Goal: Task Accomplishment & Management: Use online tool/utility

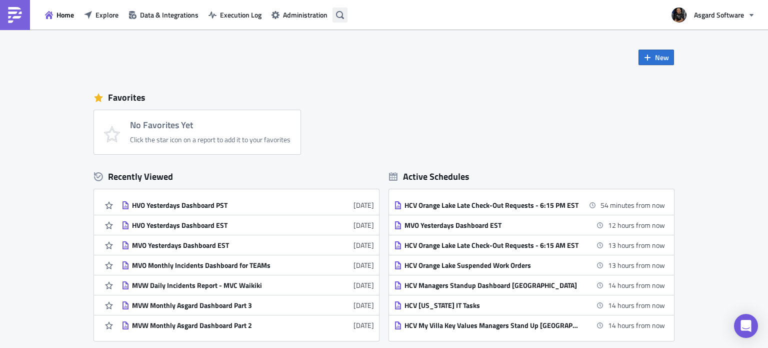
click at [346, 16] on button "button" at bounding box center [340, 15] width 15 height 15
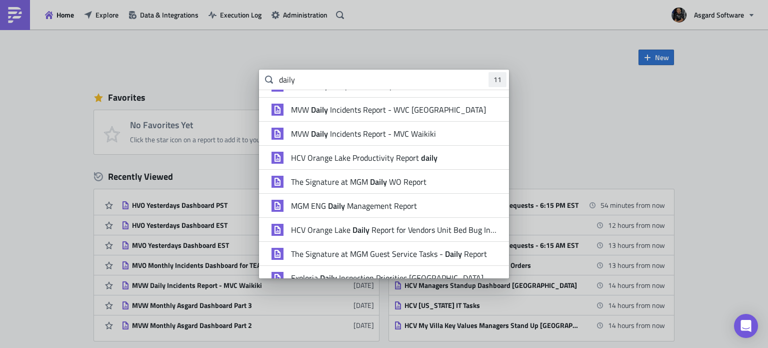
scroll to position [26, 0]
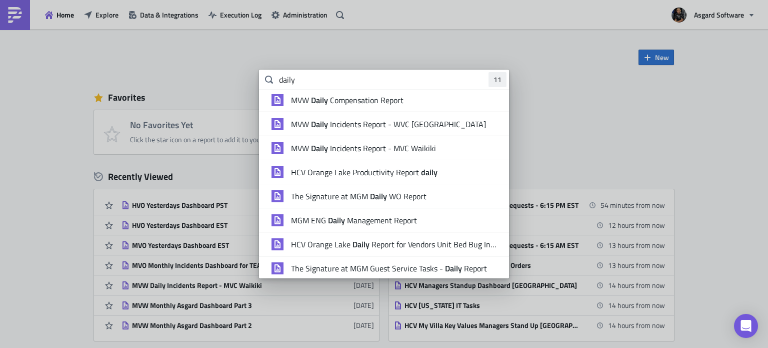
drag, startPoint x: 328, startPoint y: 78, endPoint x: 242, endPoint y: 78, distance: 86.0
click at [242, 0] on div "daily 11 MVW Daily Compensation Report - MVC Barony Beach Club MVW Daily Compen…" at bounding box center [384, 0] width 768 height 0
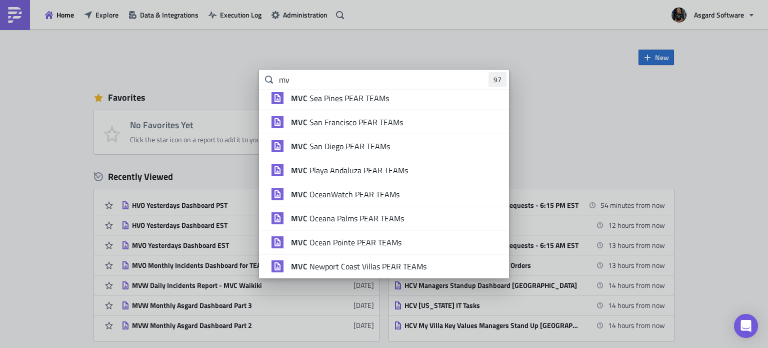
scroll to position [0, 0]
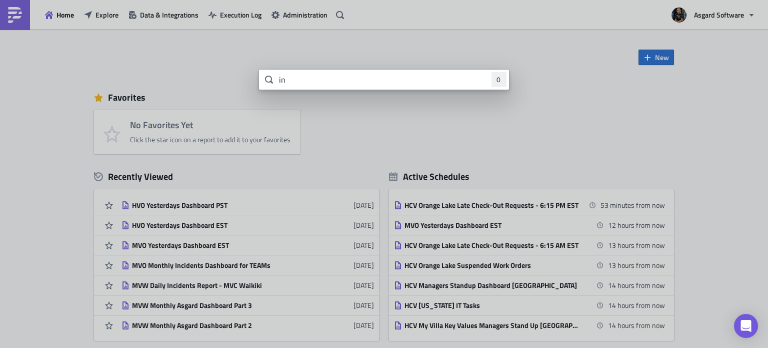
type input "i"
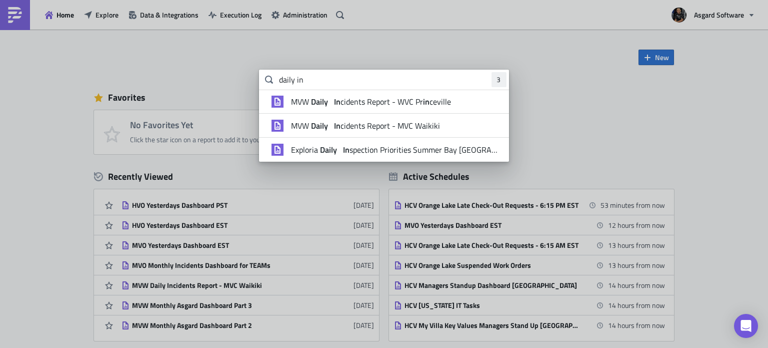
drag, startPoint x: 399, startPoint y: 84, endPoint x: 201, endPoint y: 71, distance: 199.0
click at [201, 0] on div "daily in 3 MVW Daily In cidents Report - WVC Pr in ceville MVW Daily In cidents…" at bounding box center [384, 0] width 768 height 0
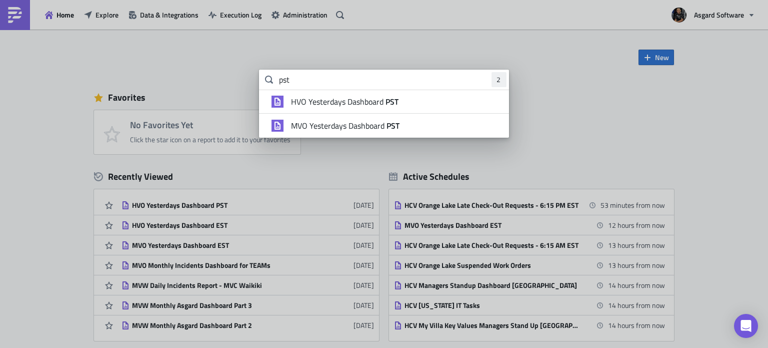
type input "pst"
click at [570, 132] on body "Home Explore Data & Integrations Execution Log Administration Asgard Software N…" at bounding box center [384, 174] width 768 height 349
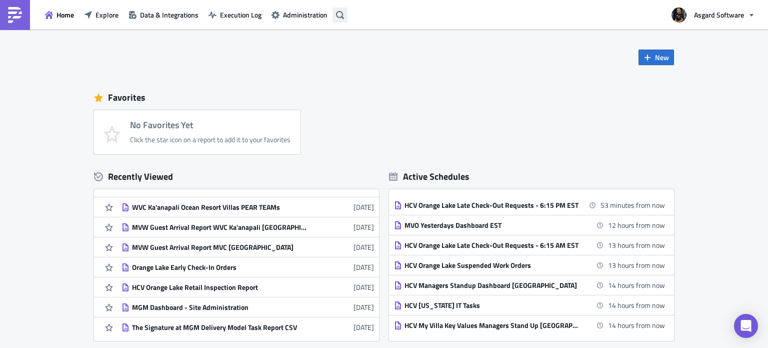
click at [343, 12] on icon "button" at bounding box center [340, 15] width 8 height 8
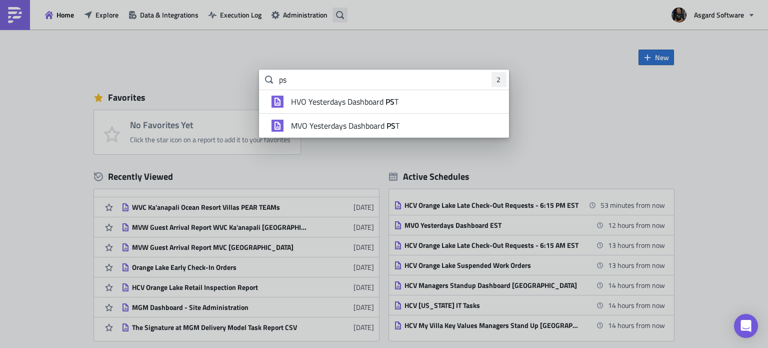
type input "p"
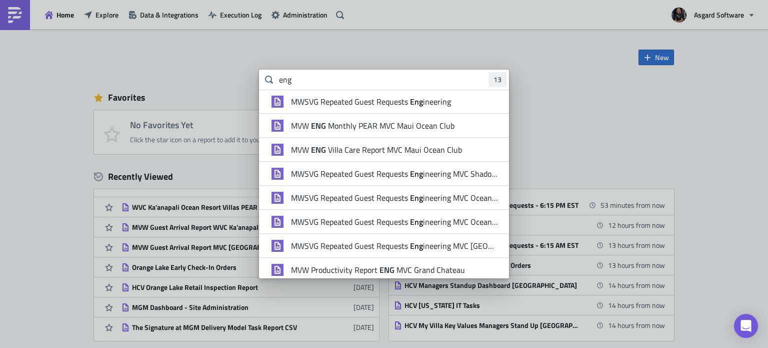
type input "eng"
drag, startPoint x: 458, startPoint y: 201, endPoint x: 354, endPoint y: 47, distance: 186.2
click at [354, 47] on body "Home Explore Data & Integrations Execution Log Administration Asgard Software N…" at bounding box center [384, 174] width 768 height 349
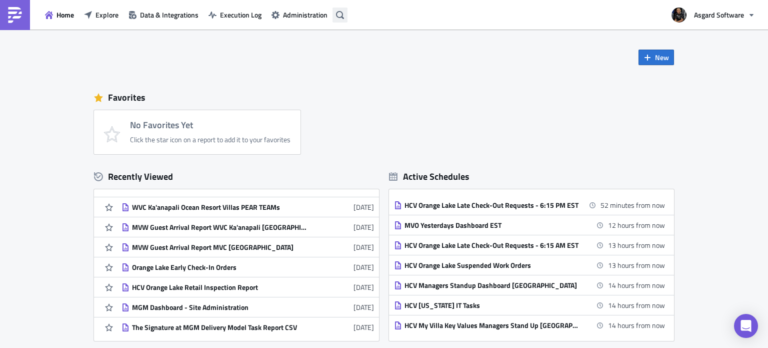
click at [343, 21] on button "button" at bounding box center [340, 15] width 15 height 15
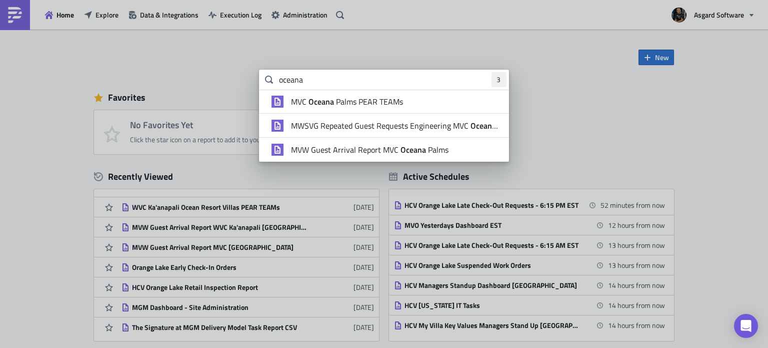
type input "oceana"
click at [397, 123] on span "MWSVG Repeated Guest Requests Engineering MVC Oceana Palms" at bounding box center [395, 126] width 208 height 10
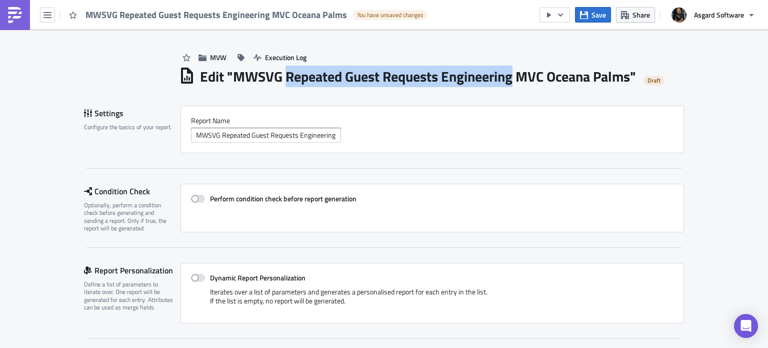
drag, startPoint x: 285, startPoint y: 75, endPoint x: 510, endPoint y: 79, distance: 225.7
click at [510, 79] on h1 "Edit " MWSVG Repeated Guest Requests Engineering MVC Oceana Palms "" at bounding box center [418, 77] width 436 height 18
copy h1 "Repeated Guest Requests Engineering"
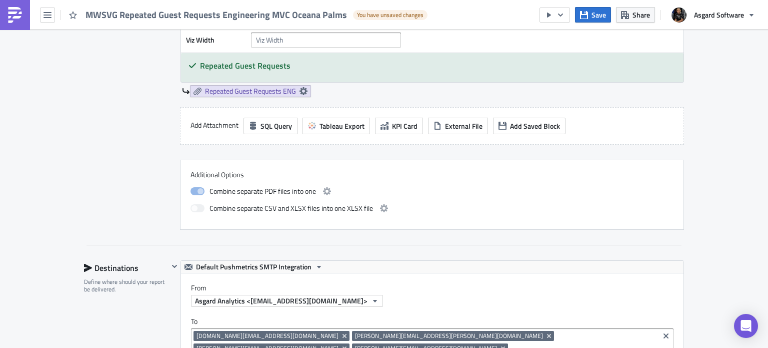
scroll to position [550, 0]
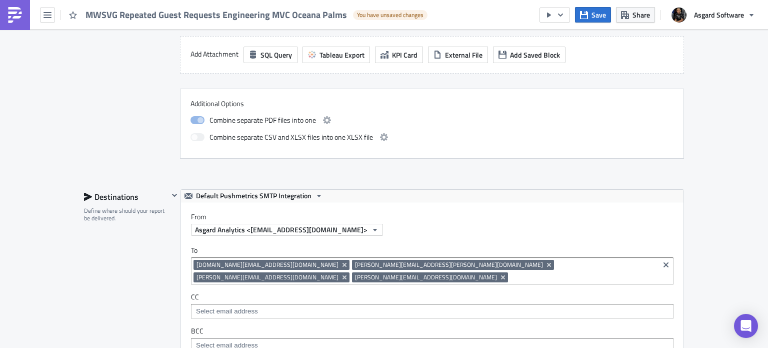
drag, startPoint x: 256, startPoint y: 262, endPoint x: 569, endPoint y: 190, distance: 321.2
click at [569, 190] on div "Default Pushmetrics SMTP Integration" at bounding box center [432, 196] width 503 height 12
click at [497, 273] on span "[PERSON_NAME][EMAIL_ADDRESS][DOMAIN_NAME]" at bounding box center [426, 277] width 142 height 8
click at [562, 220] on div "From Asgard Analytics <[EMAIL_ADDRESS][DOMAIN_NAME]>" at bounding box center [437, 224] width 493 height 24
drag, startPoint x: 194, startPoint y: 264, endPoint x: 242, endPoint y: 266, distance: 48.1
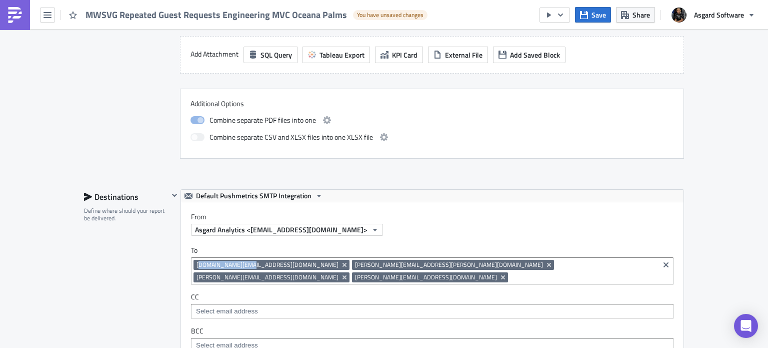
click at [242, 266] on span "[DOMAIN_NAME][EMAIL_ADDRESS][DOMAIN_NAME]" at bounding box center [268, 265] width 142 height 8
click at [186, 264] on div "To [DOMAIN_NAME][EMAIL_ADDRESS][DOMAIN_NAME] [PERSON_NAME][DOMAIN_NAME][EMAIL_A…" at bounding box center [432, 299] width 503 height 127
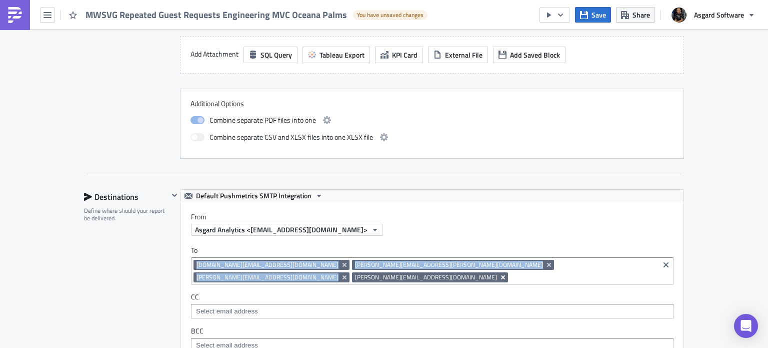
drag, startPoint x: 192, startPoint y: 264, endPoint x: 609, endPoint y: 267, distance: 417.2
click at [609, 267] on div "[DOMAIN_NAME][EMAIL_ADDRESS][DOMAIN_NAME] [PERSON_NAME][DOMAIN_NAME][EMAIL_ADDR…" at bounding box center [425, 272] width 463 height 25
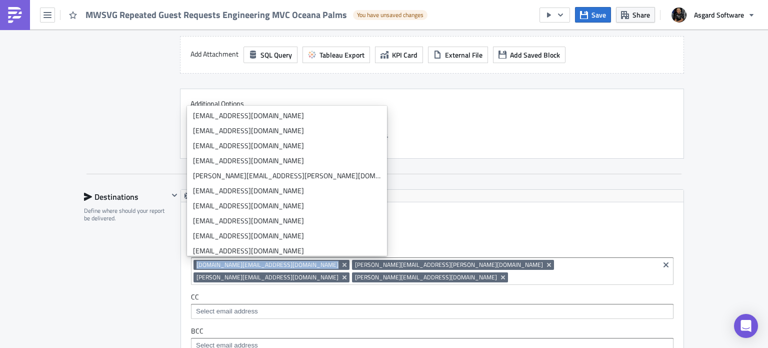
drag, startPoint x: 192, startPoint y: 265, endPoint x: 272, endPoint y: 266, distance: 80.5
click at [272, 266] on span "[DOMAIN_NAME][EMAIL_ADDRESS][DOMAIN_NAME]" at bounding box center [272, 265] width 156 height 10
drag, startPoint x: 191, startPoint y: 265, endPoint x: 270, endPoint y: 265, distance: 79.5
click at [270, 265] on span "[DOMAIN_NAME][EMAIL_ADDRESS][DOMAIN_NAME]" at bounding box center [272, 265] width 156 height 10
drag, startPoint x: 273, startPoint y: 262, endPoint x: 185, endPoint y: 262, distance: 87.6
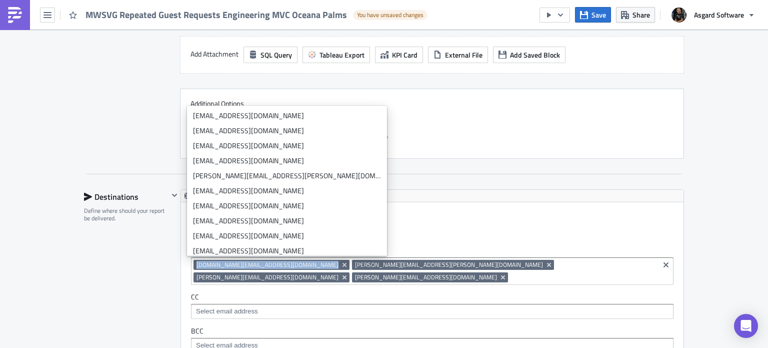
click at [185, 262] on div "To [DOMAIN_NAME][EMAIL_ADDRESS][DOMAIN_NAME] [PERSON_NAME][DOMAIN_NAME][EMAIL_A…" at bounding box center [432, 299] width 503 height 127
copy span "[DOMAIN_NAME][EMAIL_ADDRESS][DOMAIN_NAME]"
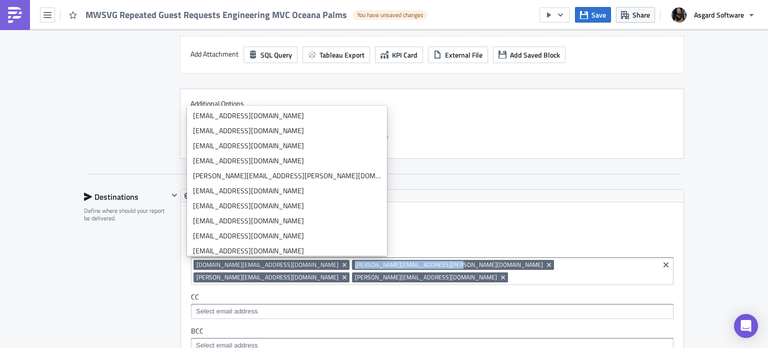
drag, startPoint x: 378, startPoint y: 265, endPoint x: 285, endPoint y: 259, distance: 93.2
click at [352, 260] on span "[PERSON_NAME][EMAIL_ADDRESS][PERSON_NAME][DOMAIN_NAME]" at bounding box center [453, 265] width 202 height 10
drag, startPoint x: 377, startPoint y: 263, endPoint x: 288, endPoint y: 259, distance: 89.1
click at [355, 261] on span "[PERSON_NAME][EMAIL_ADDRESS][PERSON_NAME][DOMAIN_NAME]" at bounding box center [449, 265] width 188 height 8
drag, startPoint x: 377, startPoint y: 266, endPoint x: 287, endPoint y: 263, distance: 90.1
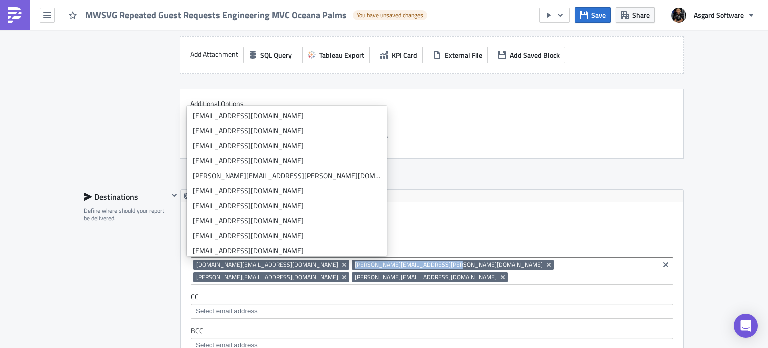
click at [352, 263] on span "[PERSON_NAME][EMAIL_ADDRESS][PERSON_NAME][DOMAIN_NAME]" at bounding box center [453, 265] width 202 height 10
drag, startPoint x: 378, startPoint y: 263, endPoint x: 290, endPoint y: 263, distance: 87.5
click at [352, 263] on span "[PERSON_NAME][EMAIL_ADDRESS][PERSON_NAME][DOMAIN_NAME]" at bounding box center [453, 265] width 202 height 10
drag, startPoint x: 437, startPoint y: 265, endPoint x: 395, endPoint y: 262, distance: 42.2
click at [339, 273] on span "[PERSON_NAME][EMAIL_ADDRESS][DOMAIN_NAME]" at bounding box center [268, 277] width 142 height 8
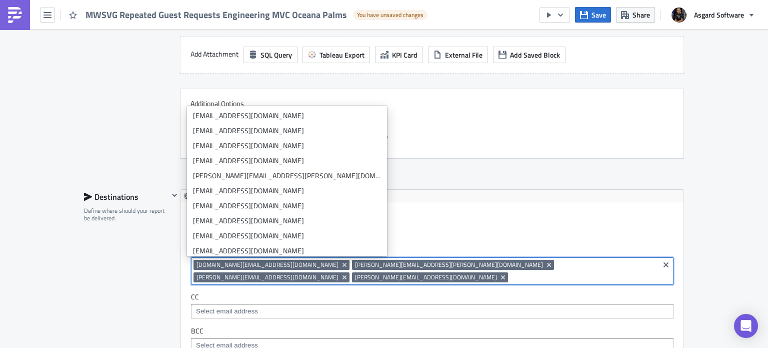
click at [511, 273] on input at bounding box center [584, 277] width 146 height 10
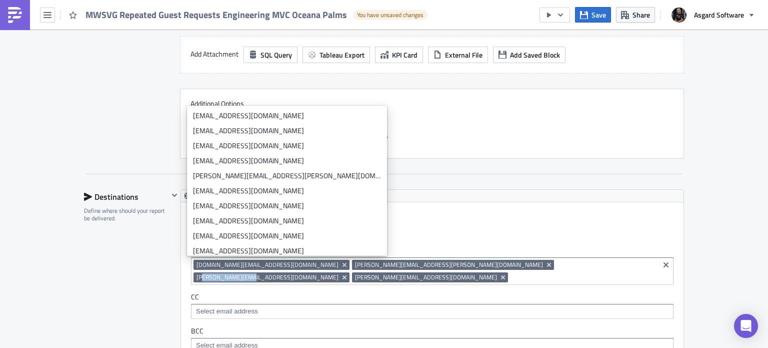
drag, startPoint x: 438, startPoint y: 264, endPoint x: 398, endPoint y: 262, distance: 40.6
click at [339, 273] on span "[PERSON_NAME][EMAIL_ADDRESS][DOMAIN_NAME]" at bounding box center [268, 277] width 142 height 8
drag, startPoint x: 393, startPoint y: 262, endPoint x: 437, endPoint y: 263, distance: 44.0
click at [350, 272] on span "[PERSON_NAME][EMAIL_ADDRESS][DOMAIN_NAME]" at bounding box center [272, 277] width 156 height 10
click at [339, 273] on span "[PERSON_NAME][EMAIL_ADDRESS][DOMAIN_NAME]" at bounding box center [268, 277] width 142 height 8
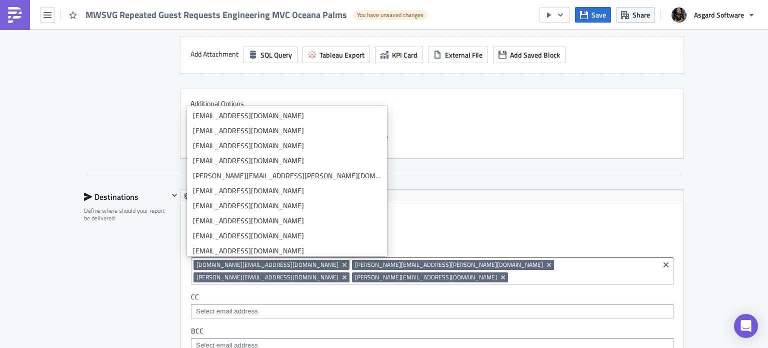
drag, startPoint x: 436, startPoint y: 262, endPoint x: 414, endPoint y: 260, distance: 22.1
click at [339, 273] on span "[PERSON_NAME][EMAIL_ADDRESS][DOMAIN_NAME]" at bounding box center [268, 277] width 142 height 8
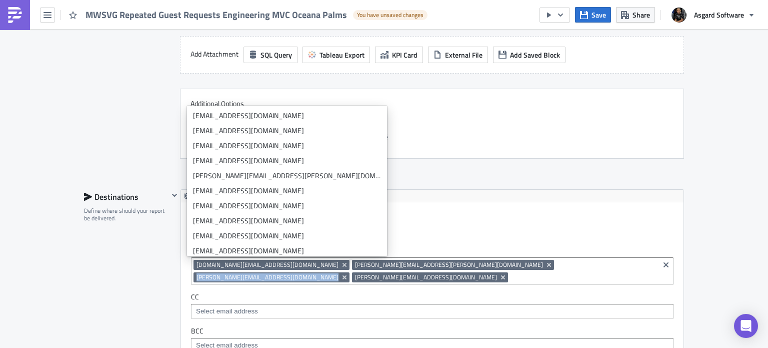
click at [339, 273] on span "[PERSON_NAME][EMAIL_ADDRESS][DOMAIN_NAME]" at bounding box center [268, 277] width 142 height 8
copy span "[PERSON_NAME][EMAIL_ADDRESS][DOMAIN_NAME]"
click at [339, 273] on span "[PERSON_NAME][EMAIL_ADDRESS][DOMAIN_NAME]" at bounding box center [268, 277] width 142 height 8
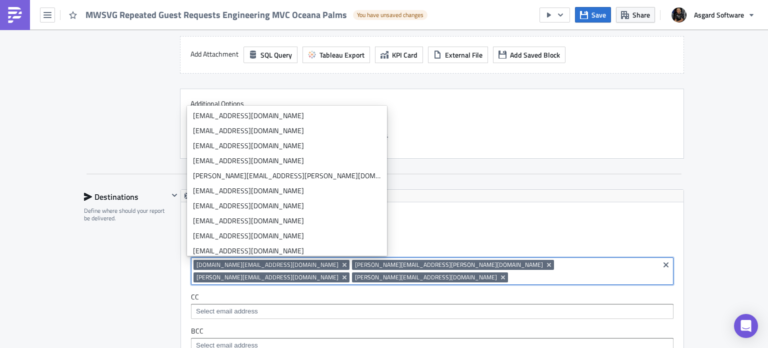
click at [497, 273] on span "[PERSON_NAME][EMAIL_ADDRESS][DOMAIN_NAME]" at bounding box center [426, 277] width 142 height 8
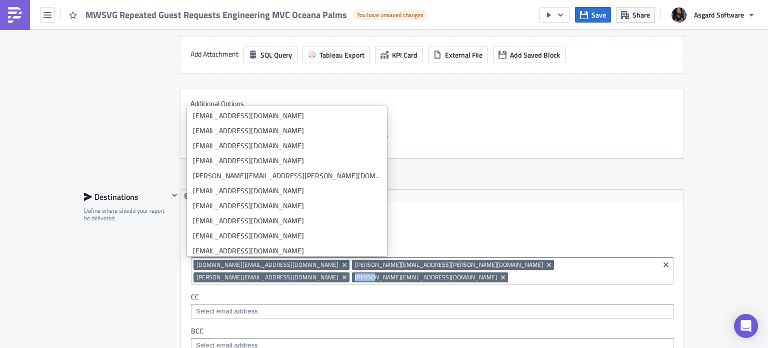
click at [497, 273] on span "[PERSON_NAME][EMAIL_ADDRESS][DOMAIN_NAME]" at bounding box center [426, 277] width 142 height 8
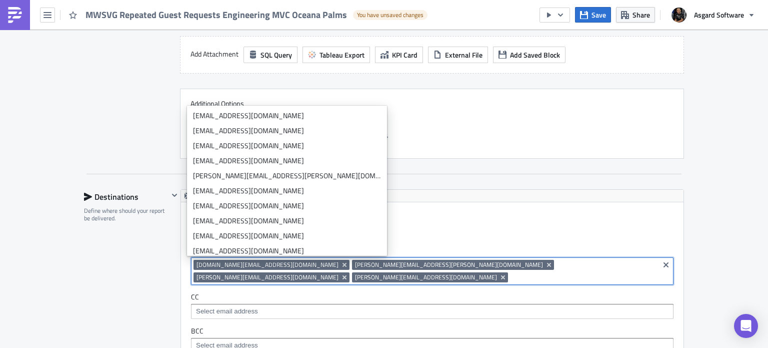
click at [497, 273] on span "[PERSON_NAME][EMAIL_ADDRESS][DOMAIN_NAME]" at bounding box center [426, 277] width 142 height 8
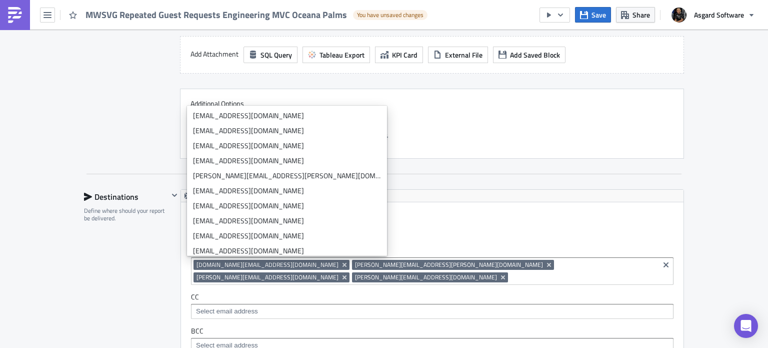
click at [497, 273] on span "[PERSON_NAME][EMAIL_ADDRESS][DOMAIN_NAME]" at bounding box center [426, 277] width 142 height 8
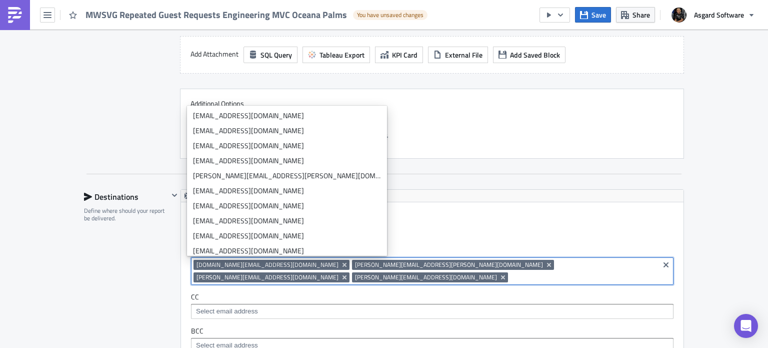
click at [497, 273] on span "[PERSON_NAME][EMAIL_ADDRESS][DOMAIN_NAME]" at bounding box center [426, 277] width 142 height 8
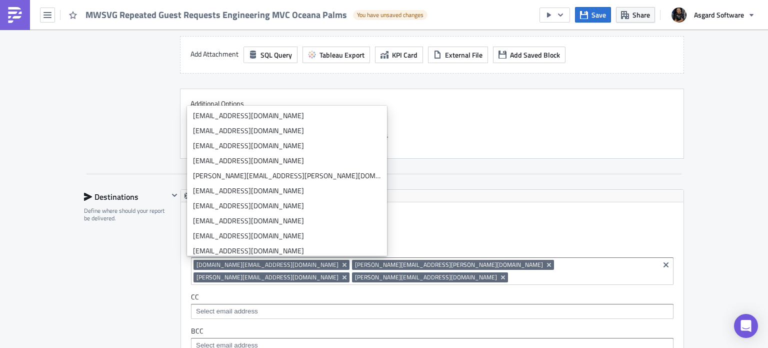
click at [497, 273] on span "[PERSON_NAME][EMAIL_ADDRESS][DOMAIN_NAME]" at bounding box center [426, 277] width 142 height 8
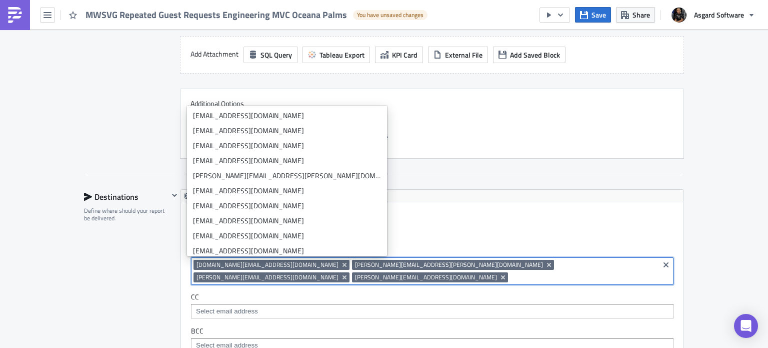
click at [497, 273] on span "[PERSON_NAME][EMAIL_ADDRESS][DOMAIN_NAME]" at bounding box center [426, 277] width 142 height 8
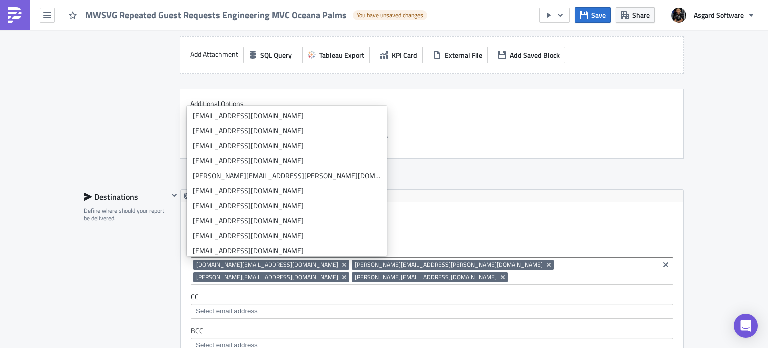
click at [497, 273] on span "[PERSON_NAME][EMAIL_ADDRESS][DOMAIN_NAME]" at bounding box center [426, 277] width 142 height 8
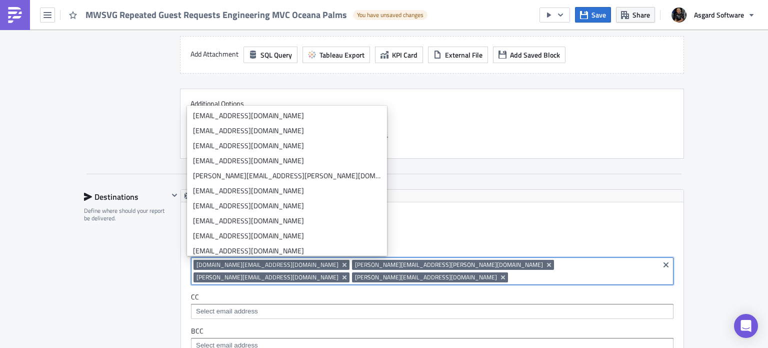
click at [497, 273] on span "[PERSON_NAME][EMAIL_ADDRESS][DOMAIN_NAME]" at bounding box center [426, 277] width 142 height 8
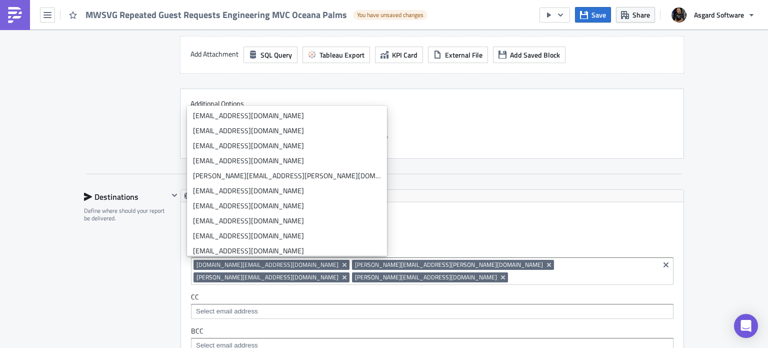
click at [497, 273] on span "[PERSON_NAME][EMAIL_ADDRESS][DOMAIN_NAME]" at bounding box center [426, 277] width 142 height 8
copy span
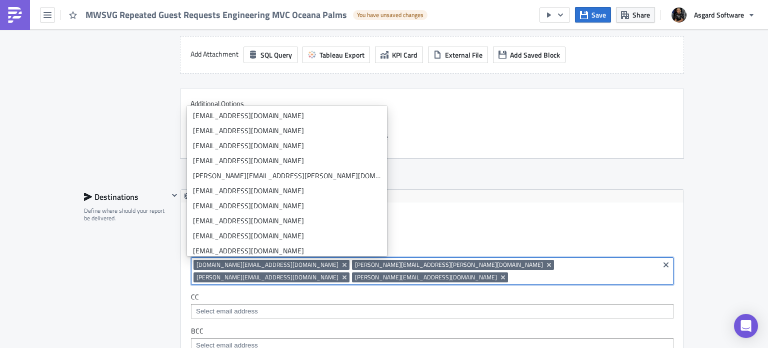
click at [497, 273] on span "[PERSON_NAME][EMAIL_ADDRESS][DOMAIN_NAME]" at bounding box center [426, 277] width 142 height 8
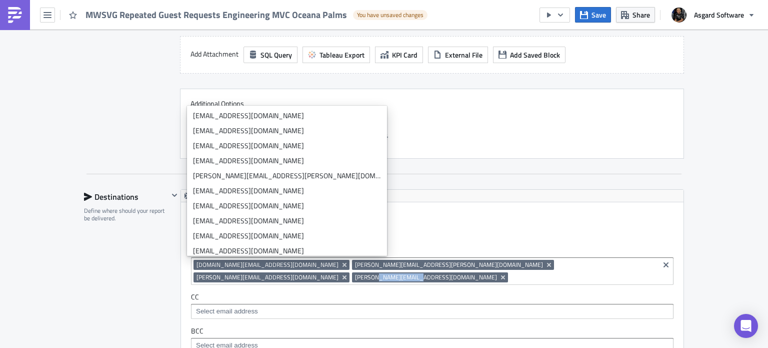
click at [497, 273] on span "[PERSON_NAME][EMAIL_ADDRESS][DOMAIN_NAME]" at bounding box center [426, 277] width 142 height 8
copy span "[PERSON_NAME][EMAIL_ADDRESS][DOMAIN_NAME]"
drag, startPoint x: 599, startPoint y: 264, endPoint x: 500, endPoint y: 265, distance: 99.1
click at [500, 272] on span "[PERSON_NAME][EMAIL_ADDRESS][DOMAIN_NAME]" at bounding box center [430, 277] width 156 height 10
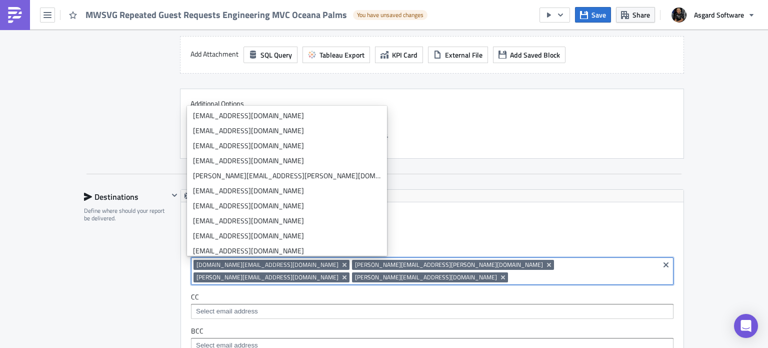
click at [355, 264] on span "[PERSON_NAME][EMAIL_ADDRESS][PERSON_NAME][DOMAIN_NAME]" at bounding box center [449, 265] width 188 height 8
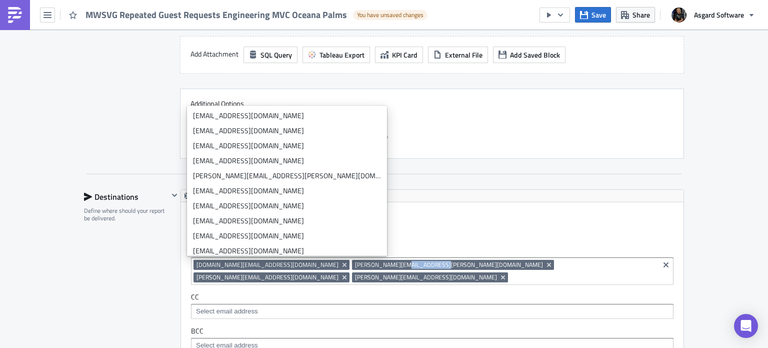
click at [355, 264] on span "[PERSON_NAME][EMAIL_ADDRESS][PERSON_NAME][DOMAIN_NAME]" at bounding box center [449, 265] width 188 height 8
click at [355, 262] on span "[PERSON_NAME][EMAIL_ADDRESS][PERSON_NAME][DOMAIN_NAME]" at bounding box center [449, 265] width 188 height 8
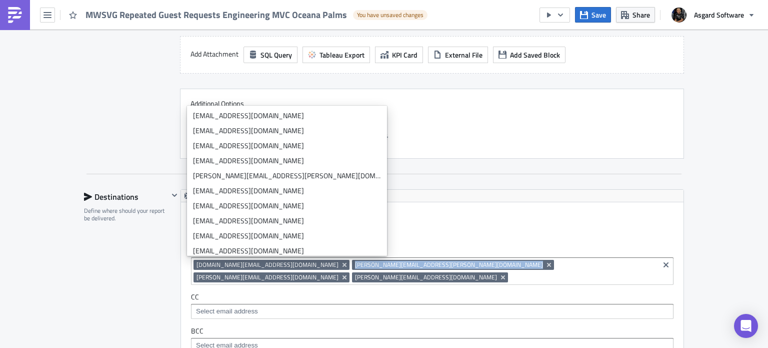
copy span "[PERSON_NAME][EMAIL_ADDRESS][PERSON_NAME][DOMAIN_NAME]"
click at [355, 262] on span "[PERSON_NAME][EMAIL_ADDRESS][PERSON_NAME][DOMAIN_NAME]" at bounding box center [449, 265] width 188 height 8
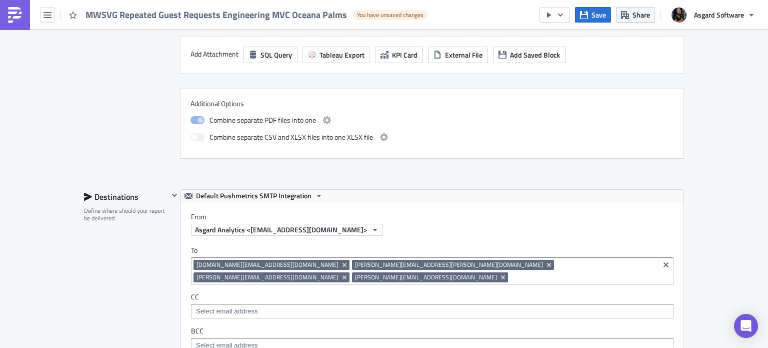
click at [14, 14] on img at bounding box center [15, 15] width 16 height 16
